Goal: Information Seeking & Learning: Learn about a topic

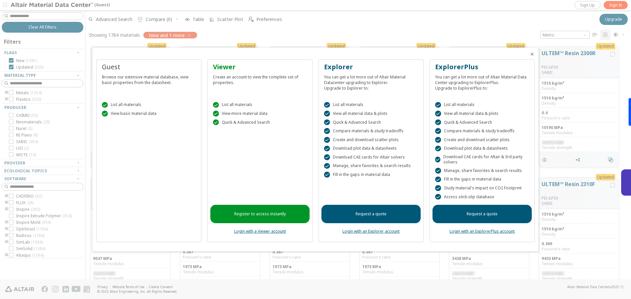
scroll to position [233, 540]
click at [531, 55] on icon "Close" at bounding box center [531, 54] width 5 height 5
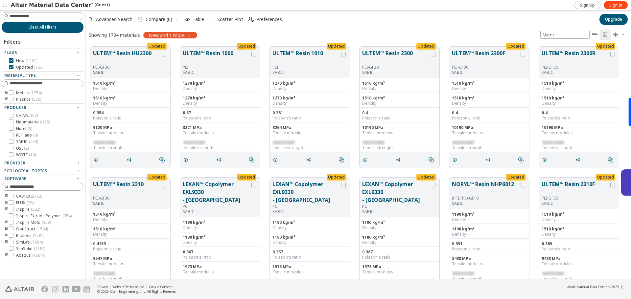
click at [49, 28] on span "Clear All Filters" at bounding box center [43, 27] width 28 height 5
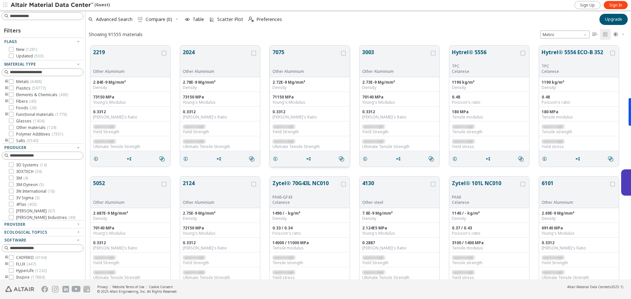
scroll to position [234, 540]
click at [33, 17] on input at bounding box center [46, 16] width 73 height 7
type input "*********"
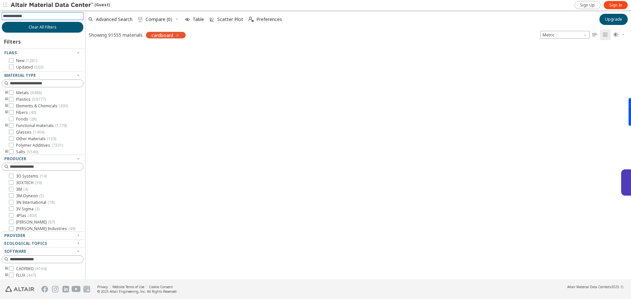
scroll to position [233, 540]
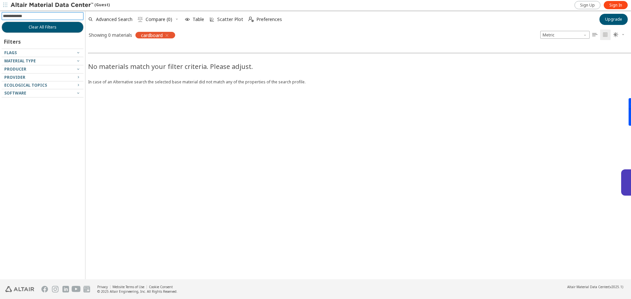
click at [167, 33] on icon "button" at bounding box center [166, 35] width 5 height 5
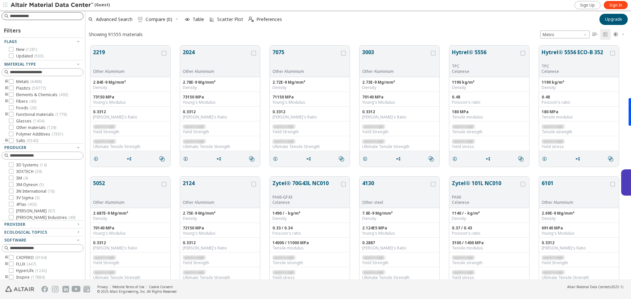
click at [29, 16] on input at bounding box center [46, 16] width 73 height 7
type input "*"
type input "**********"
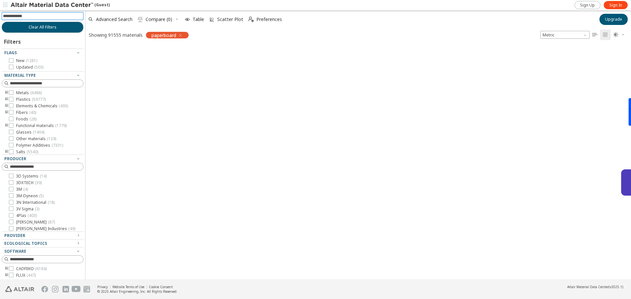
scroll to position [233, 540]
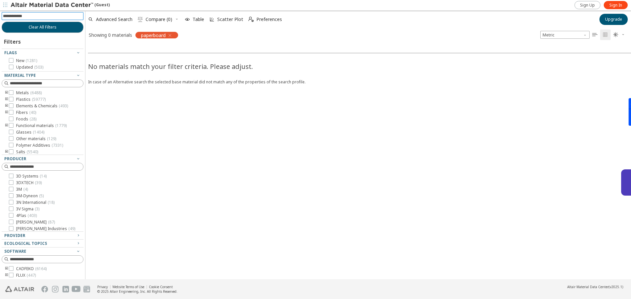
click at [171, 35] on icon "button" at bounding box center [169, 35] width 5 height 5
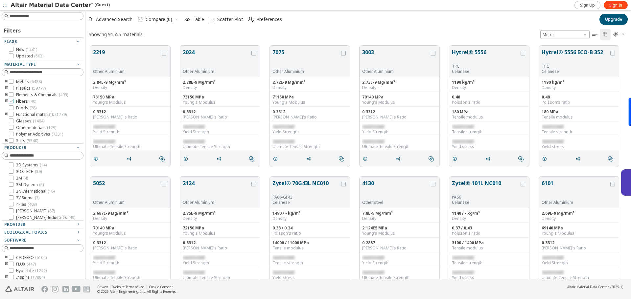
click at [27, 100] on span "Fibers ( 40 )" at bounding box center [26, 101] width 20 height 5
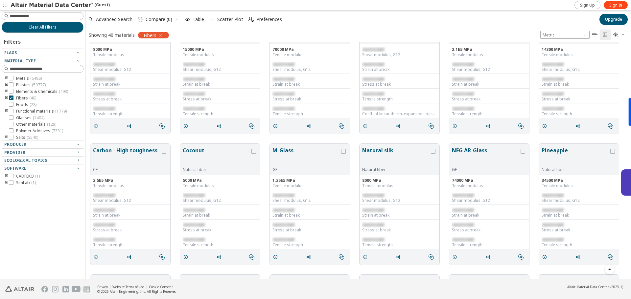
scroll to position [624, 0]
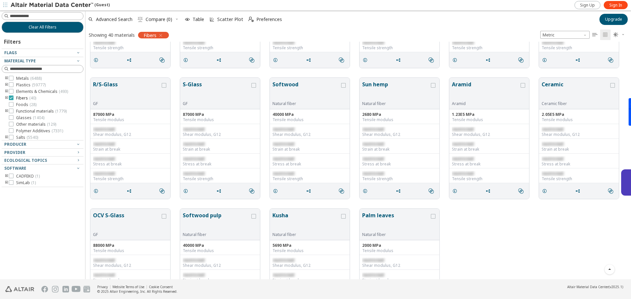
click at [17, 96] on span "Fibers ( 40 )" at bounding box center [26, 98] width 20 height 5
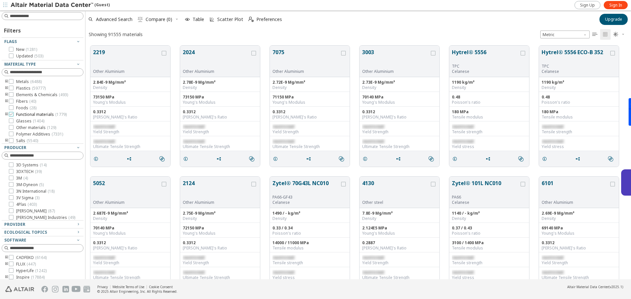
click at [15, 113] on label "Functional materials ( 1779 )" at bounding box center [38, 114] width 58 height 5
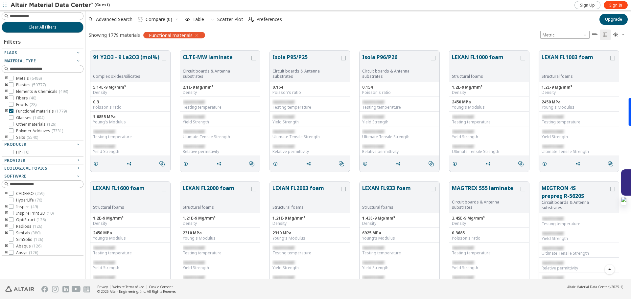
scroll to position [2388, 0]
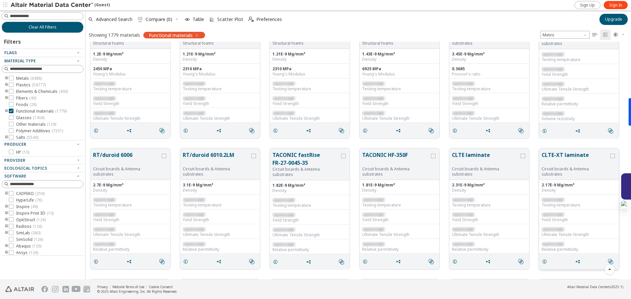
drag, startPoint x: 629, startPoint y: 197, endPoint x: 573, endPoint y: 228, distance: 63.7
click at [629, 211] on body "(Guest) Sign Up Sign In Clear All Filters Filters Flags Material Type Metals ( …" at bounding box center [315, 149] width 631 height 299
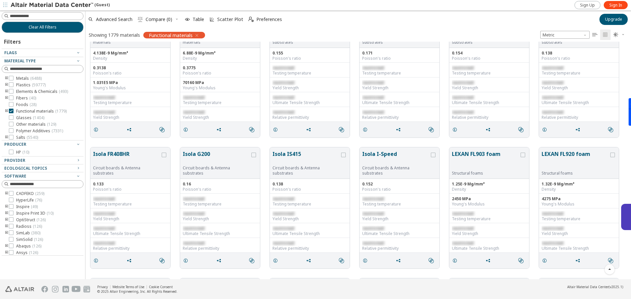
scroll to position [2847, 0]
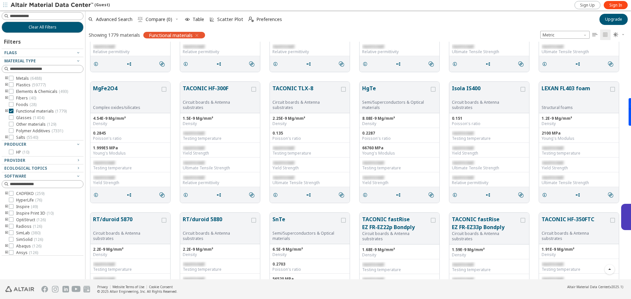
click at [630, 165] on body "(Guest) Sign Up Sign In Clear All Filters Filters Flags Material Type Metals ( …" at bounding box center [315, 149] width 631 height 299
click at [629, 142] on body "(Guest) Sign Up Sign In Clear All Filters Filters Flags Material Type Metals ( …" at bounding box center [315, 149] width 631 height 299
click at [627, 132] on body "(Guest) Sign Up Sign In Clear All Filters Filters Flags Material Type Metals ( …" at bounding box center [315, 149] width 631 height 299
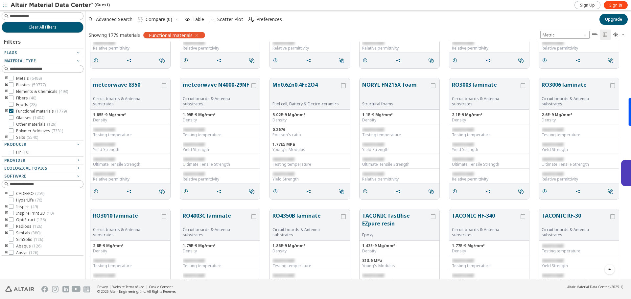
scroll to position [4772, 0]
